Goal: Information Seeking & Learning: Compare options

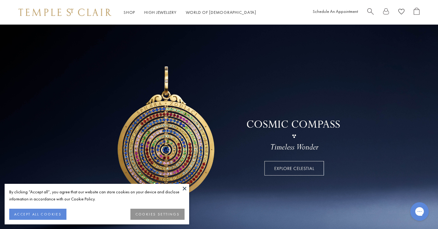
click at [184, 188] on button at bounding box center [184, 188] width 9 height 9
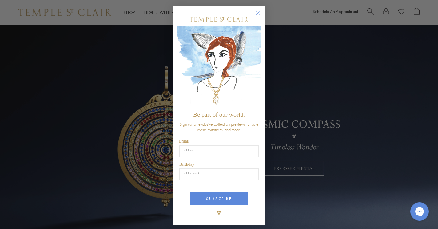
type input "**********"
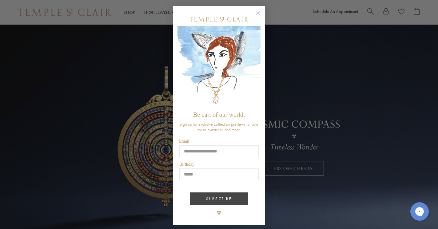
type input "*****"
click at [238, 196] on button "SUBSCRIBE" at bounding box center [219, 199] width 58 height 13
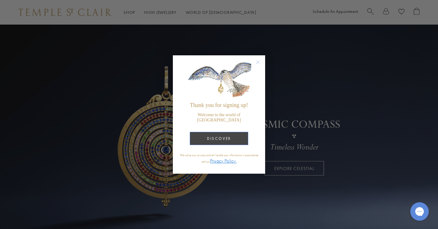
click at [239, 137] on button "DISCOVER" at bounding box center [219, 138] width 58 height 13
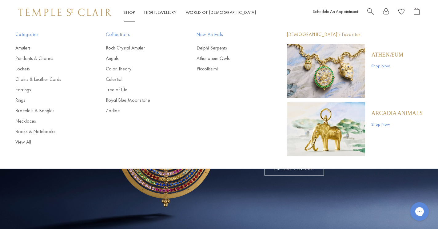
click at [134, 10] on link "Shop Shop" at bounding box center [129, 13] width 11 height 6
click at [25, 90] on link "Earrings" at bounding box center [48, 89] width 66 height 7
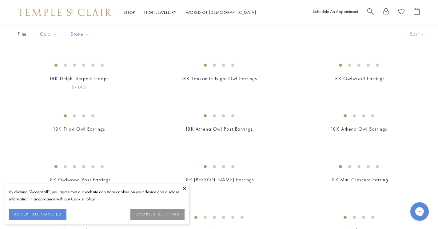
scroll to position [45, 0]
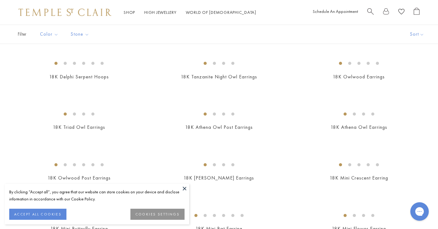
click at [184, 189] on button at bounding box center [184, 188] width 9 height 9
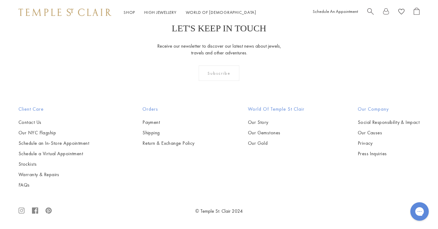
scroll to position [2635, 0]
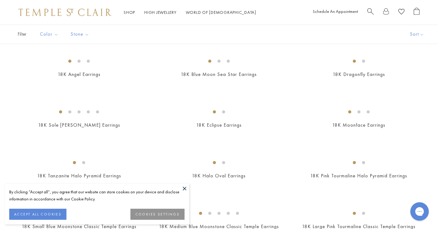
scroll to position [99, 0]
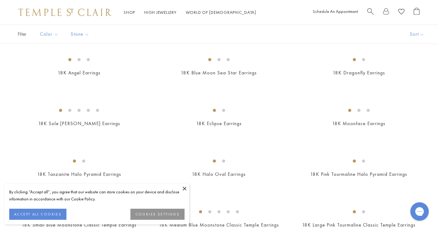
click at [184, 189] on button at bounding box center [184, 188] width 9 height 9
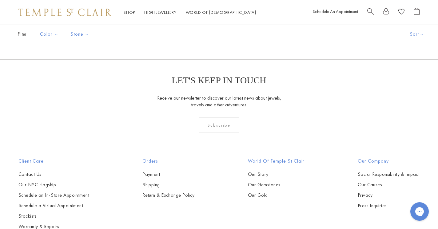
scroll to position [768, 0]
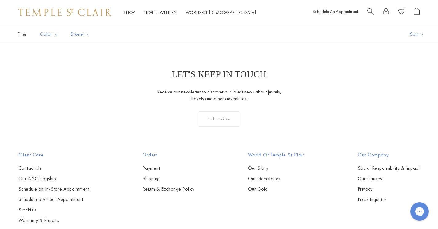
click at [0, 0] on img at bounding box center [0, 0] width 0 height 0
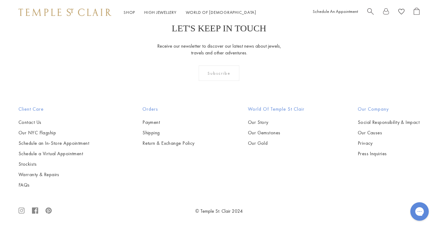
scroll to position [2157, 0]
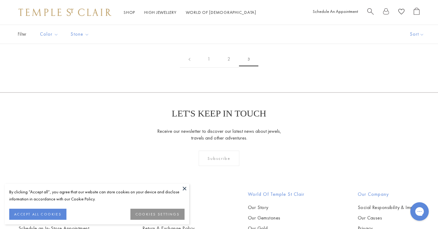
scroll to position [134, 0]
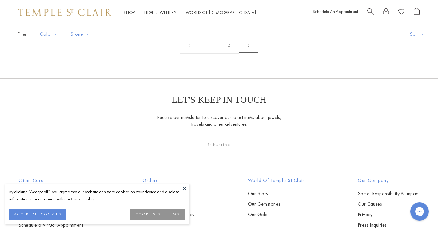
click at [186, 187] on button at bounding box center [184, 188] width 9 height 9
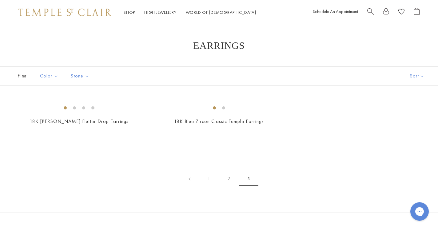
scroll to position [0, 0]
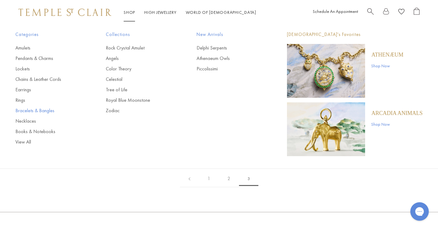
click at [52, 110] on link "Bracelets & Bangles" at bounding box center [48, 110] width 66 height 7
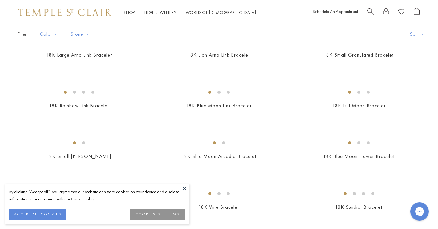
scroll to position [386, 0]
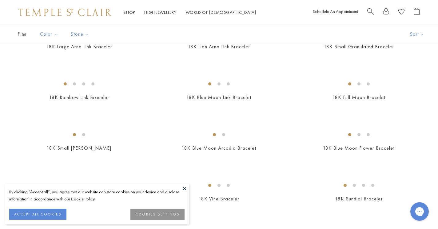
click at [184, 189] on button at bounding box center [184, 188] width 9 height 9
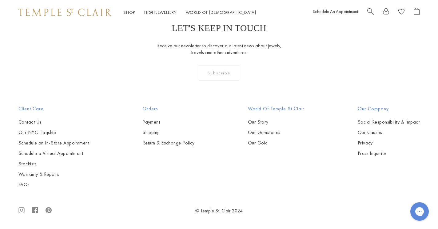
scroll to position [908, 0]
click at [0, 0] on img at bounding box center [0, 0] width 0 height 0
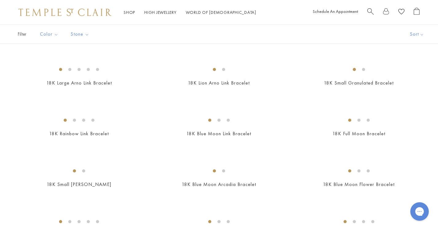
scroll to position [331, 0]
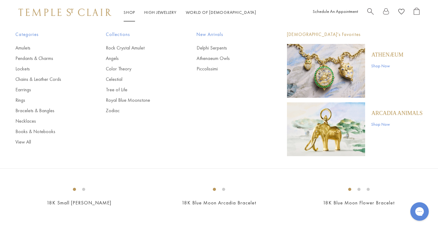
click at [132, 12] on link "Shop Shop" at bounding box center [129, 13] width 11 height 6
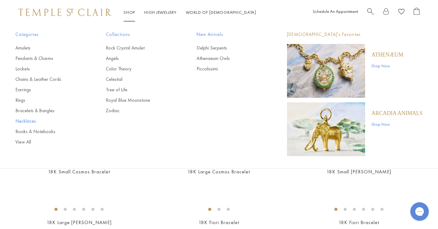
click at [34, 121] on link "Necklaces" at bounding box center [48, 121] width 66 height 7
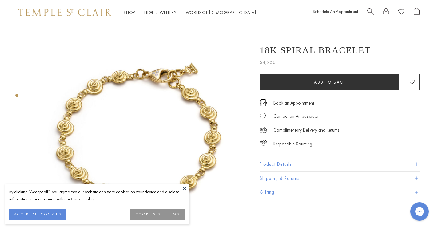
click at [182, 186] on button at bounding box center [184, 188] width 9 height 9
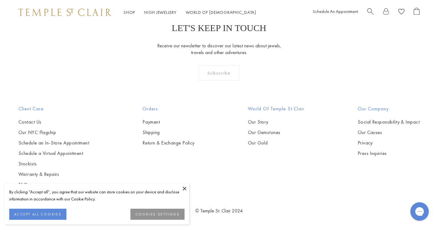
scroll to position [917, 0]
click at [0, 0] on img at bounding box center [0, 0] width 0 height 0
click at [187, 188] on button at bounding box center [184, 188] width 9 height 9
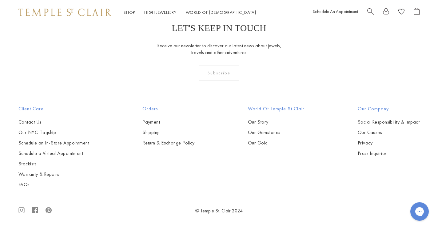
scroll to position [1527, 0]
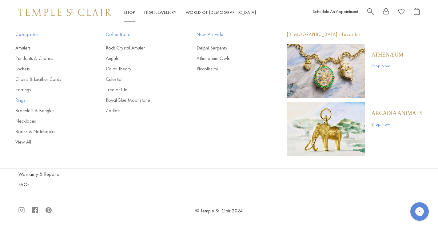
click at [27, 98] on link "Rings" at bounding box center [48, 100] width 66 height 7
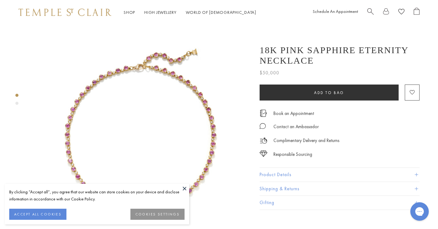
click at [182, 186] on button at bounding box center [184, 188] width 9 height 9
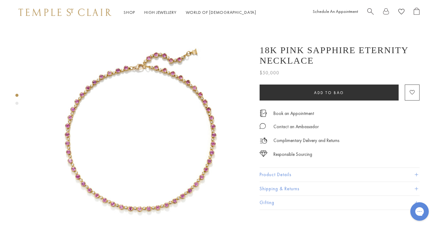
click at [197, 177] on img at bounding box center [141, 135] width 220 height 220
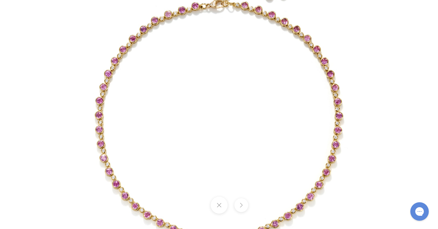
click at [193, 170] on img at bounding box center [219, 115] width 360 height 360
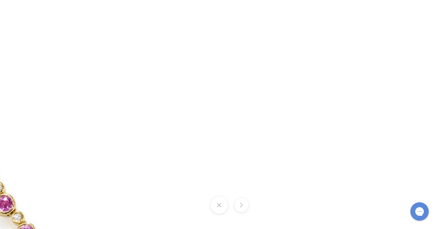
click at [221, 202] on button at bounding box center [218, 205] width 17 height 17
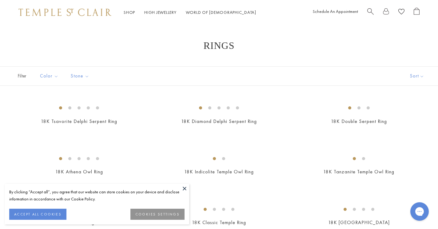
click at [186, 189] on button at bounding box center [184, 188] width 9 height 9
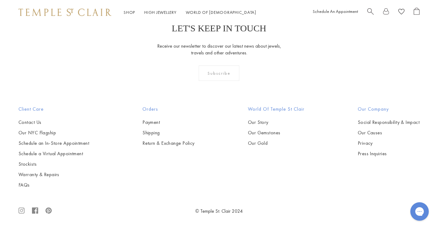
scroll to position [1712, 0]
click at [0, 0] on img at bounding box center [0, 0] width 0 height 0
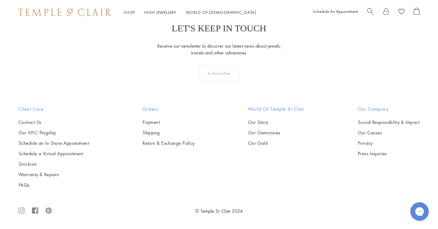
click at [0, 0] on img at bounding box center [0, 0] width 0 height 0
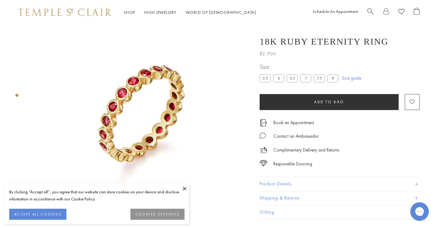
click at [180, 186] on button at bounding box center [184, 188] width 9 height 9
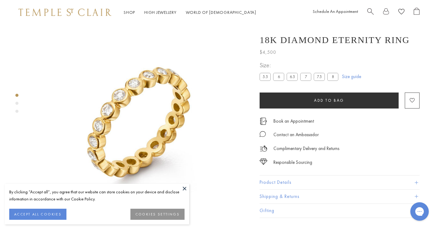
click at [180, 186] on div "By clicking “Accept all”, you agree that our website can store cookies on your …" at bounding box center [97, 204] width 185 height 41
click at [18, 102] on div "Product gallery navigation" at bounding box center [16, 103] width 3 height 3
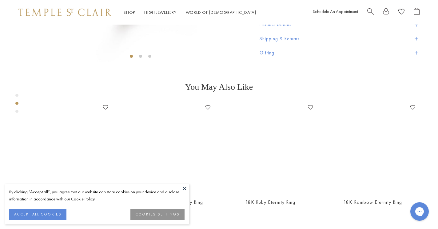
scroll to position [220, 0]
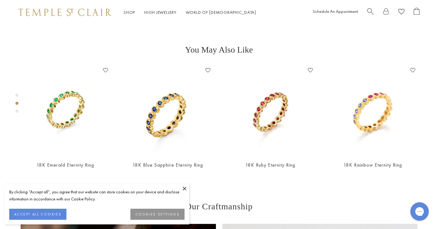
click at [18, 111] on div "Product gallery navigation" at bounding box center [16, 111] width 3 height 3
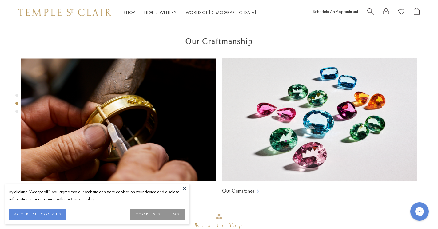
scroll to position [439, 0]
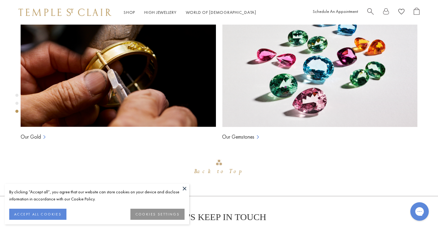
click at [18, 103] on div "Product gallery navigation" at bounding box center [16, 103] width 3 height 3
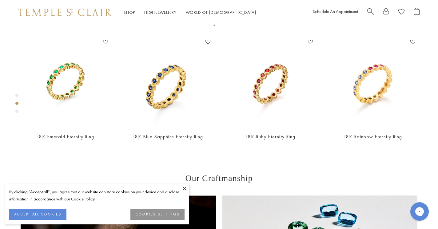
scroll to position [220, 0]
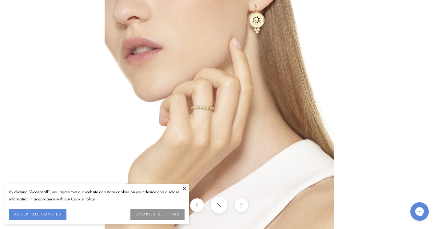
click at [197, 95] on img at bounding box center [219, 114] width 229 height 229
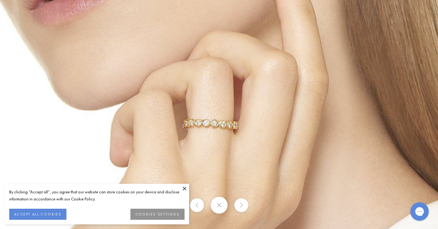
click at [229, 210] on div at bounding box center [219, 205] width 438 height 17
click at [221, 204] on button at bounding box center [218, 205] width 17 height 17
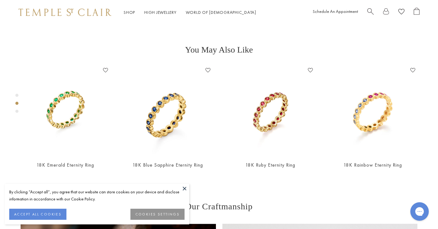
click at [184, 184] on button at bounding box center [184, 188] width 9 height 9
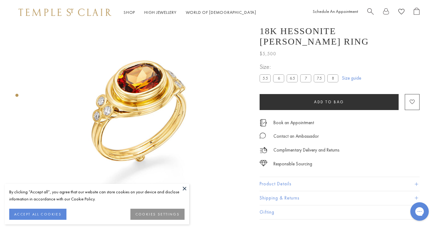
click at [185, 186] on button at bounding box center [184, 188] width 9 height 9
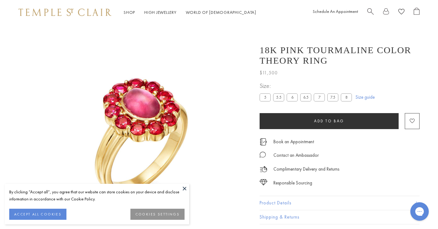
scroll to position [25, 0]
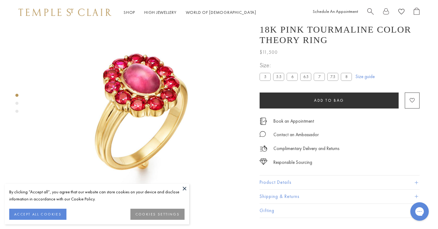
click at [18, 103] on div "Product gallery navigation" at bounding box center [16, 103] width 3 height 3
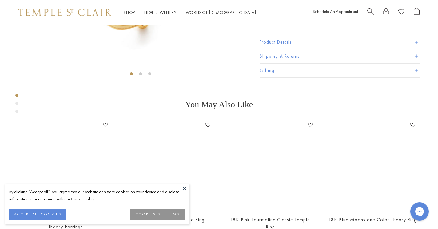
scroll to position [220, 0]
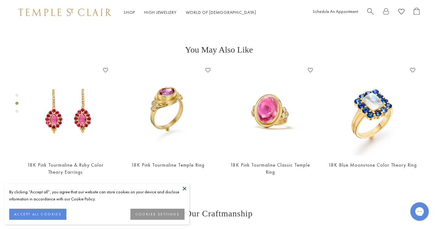
click at [18, 110] on div "Product gallery navigation" at bounding box center [16, 105] width 3 height 26
click at [18, 110] on div "Product gallery navigation" at bounding box center [16, 111] width 3 height 3
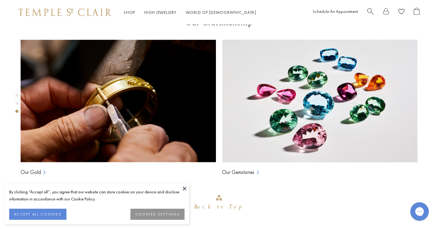
scroll to position [439, 0]
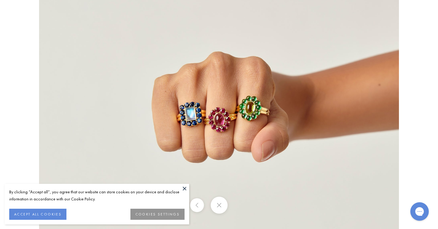
click at [194, 114] on img at bounding box center [219, 115] width 360 height 360
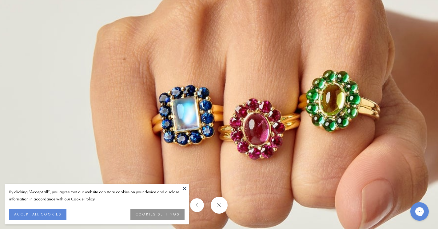
click at [222, 205] on button at bounding box center [218, 205] width 17 height 17
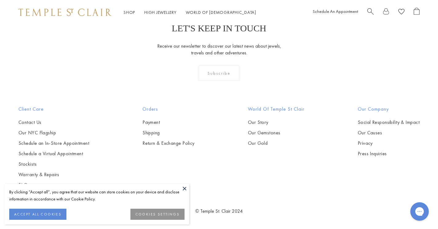
scroll to position [2243, 0]
click at [0, 0] on img at bounding box center [0, 0] width 0 height 0
